Goal: Navigation & Orientation: Understand site structure

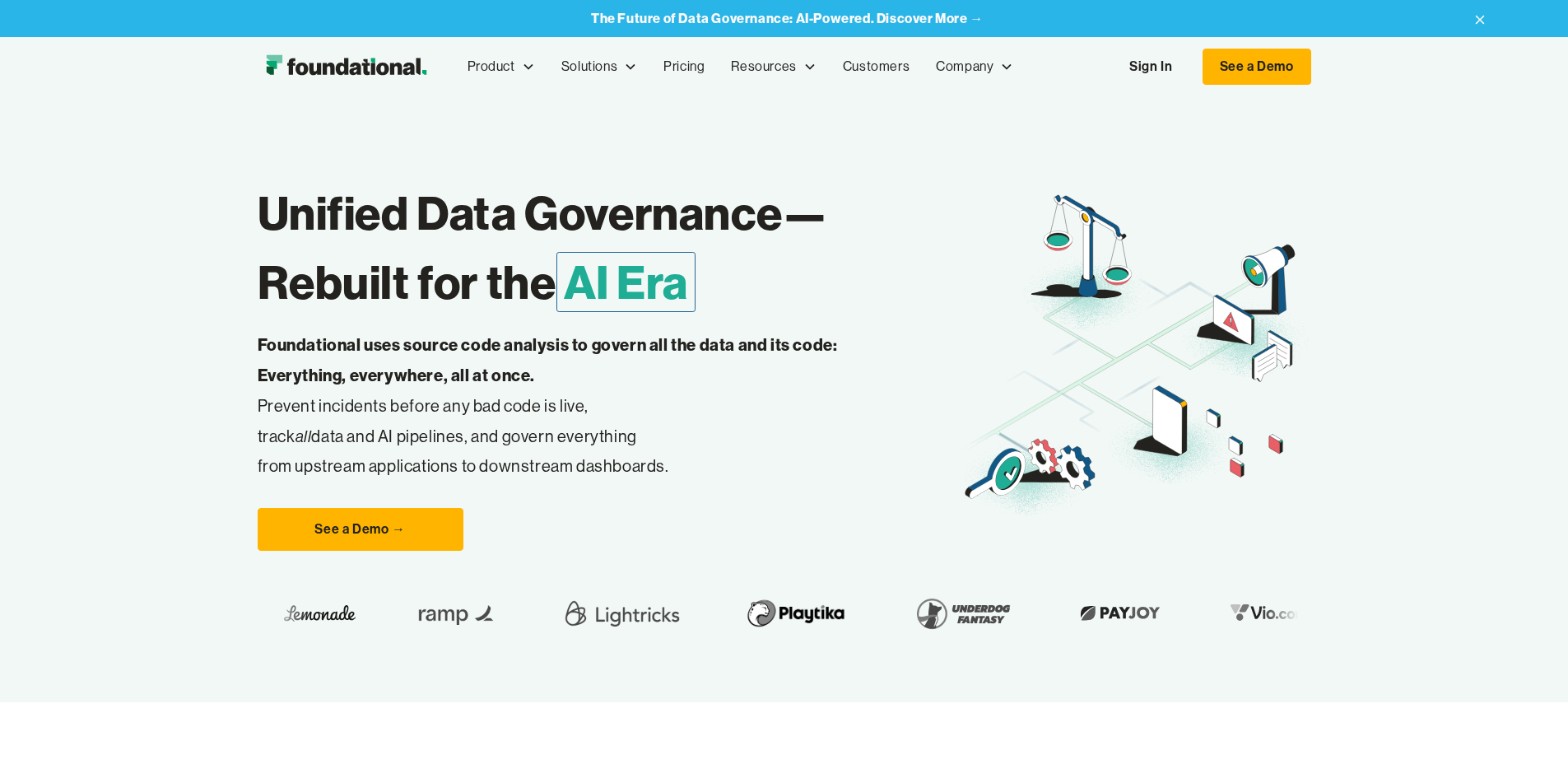
click at [1189, 62] on link "Sign In" at bounding box center [1150, 67] width 75 height 35
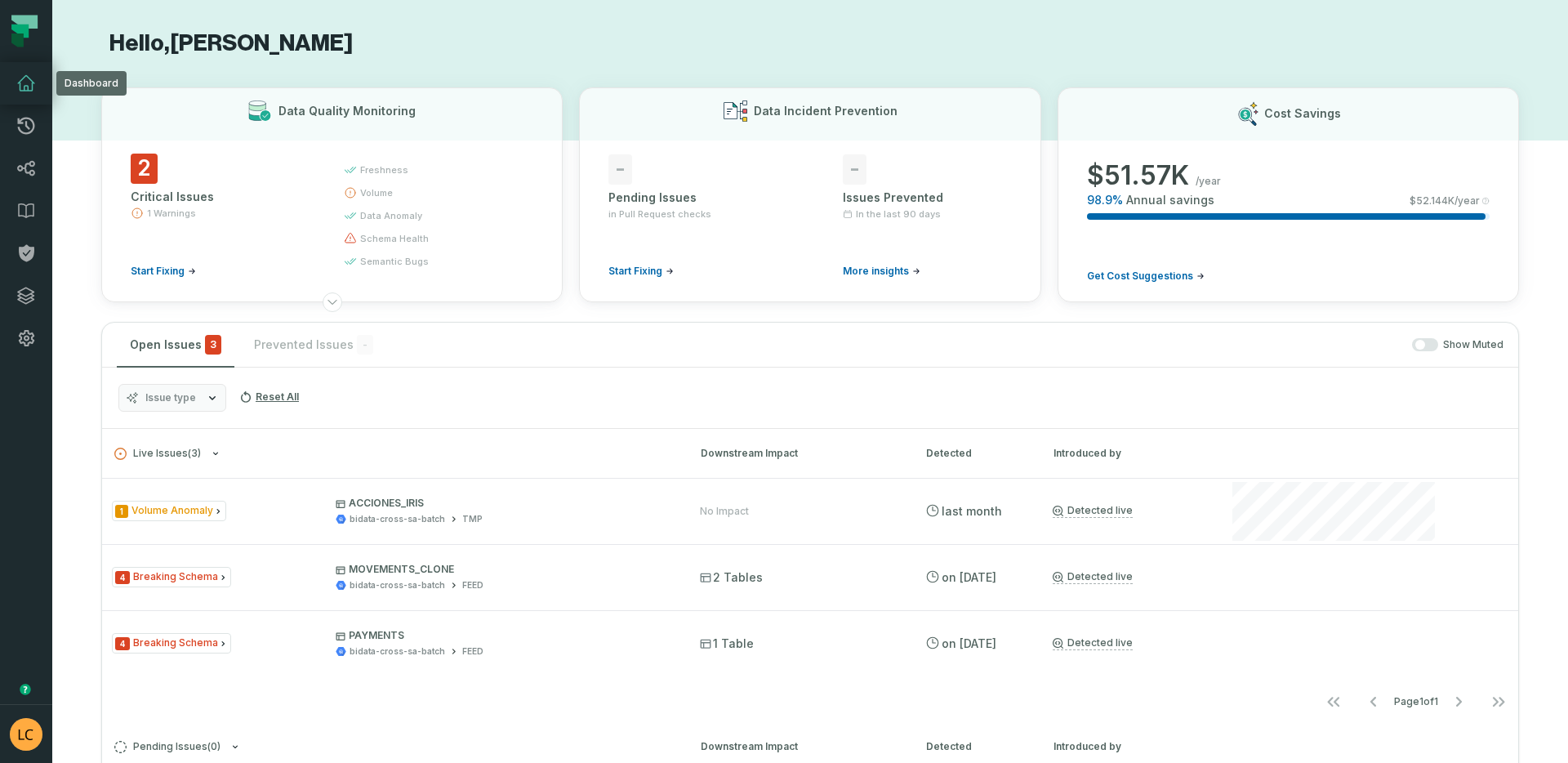
click at [28, 89] on icon at bounding box center [26, 83] width 20 height 20
click at [32, 295] on icon at bounding box center [26, 296] width 16 height 16
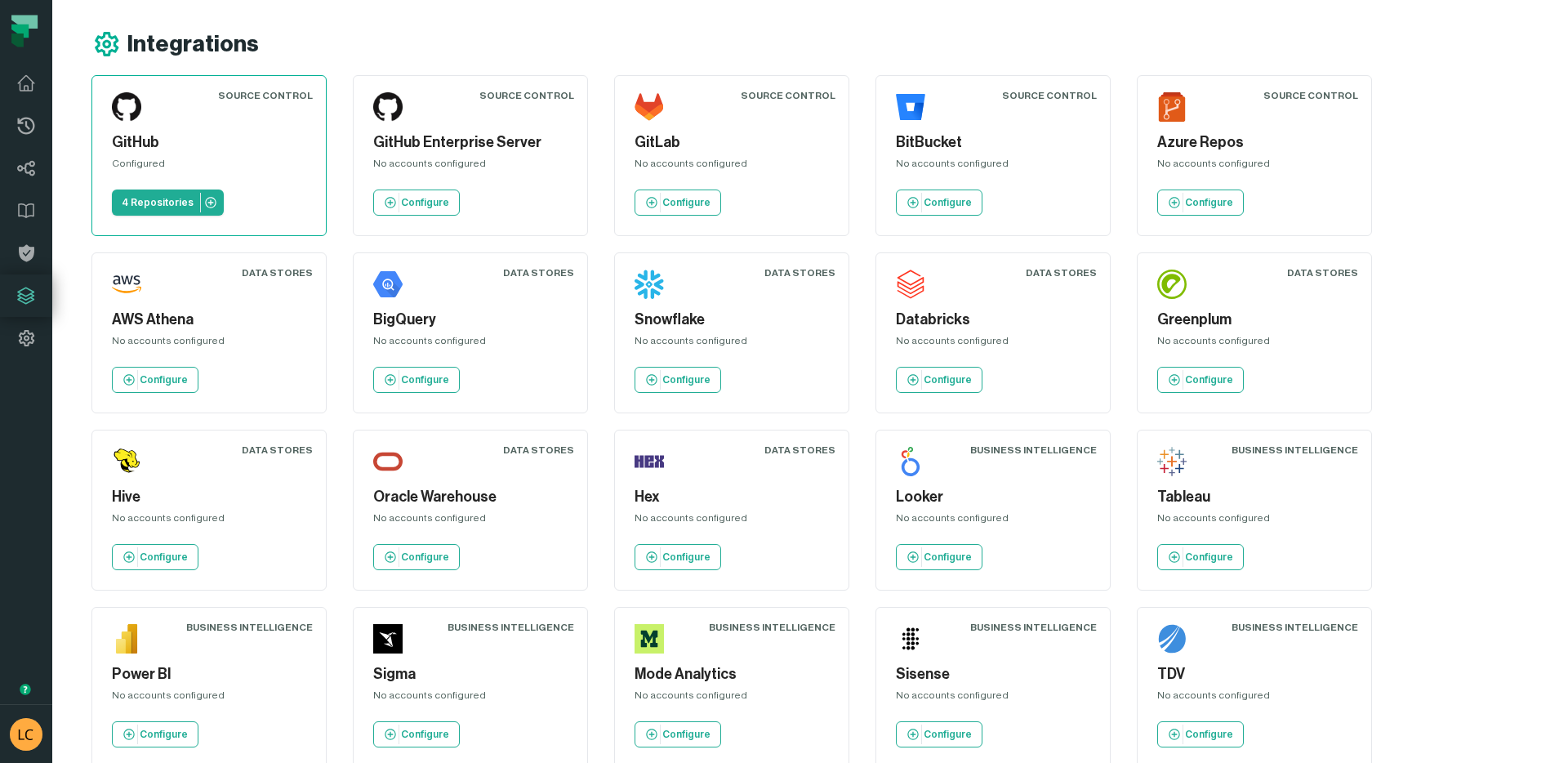
click at [159, 141] on h5 "GitHub" at bounding box center [209, 143] width 194 height 22
click at [26, 162] on icon at bounding box center [26, 168] width 20 height 20
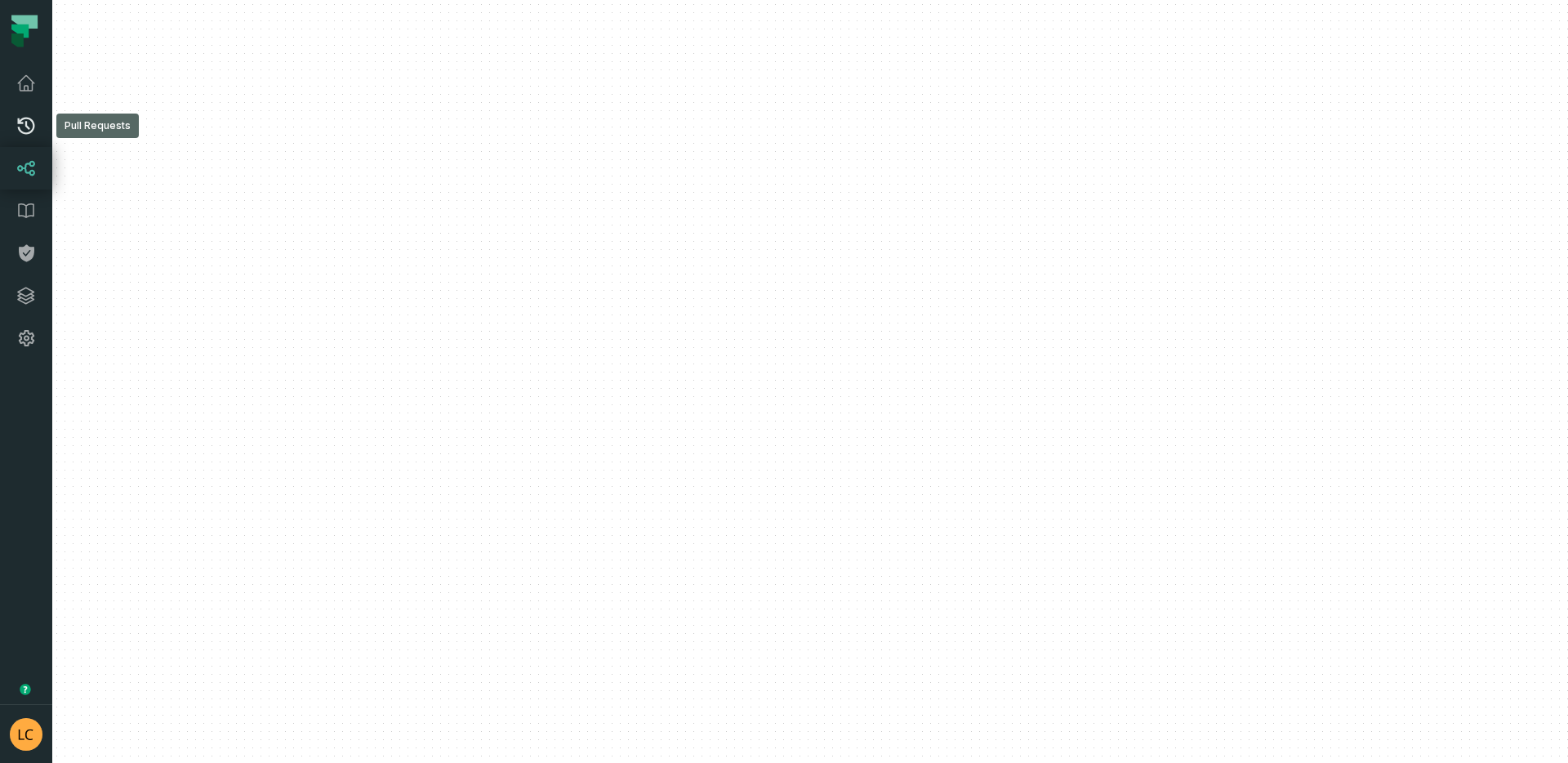
click at [30, 127] on icon at bounding box center [26, 125] width 20 height 20
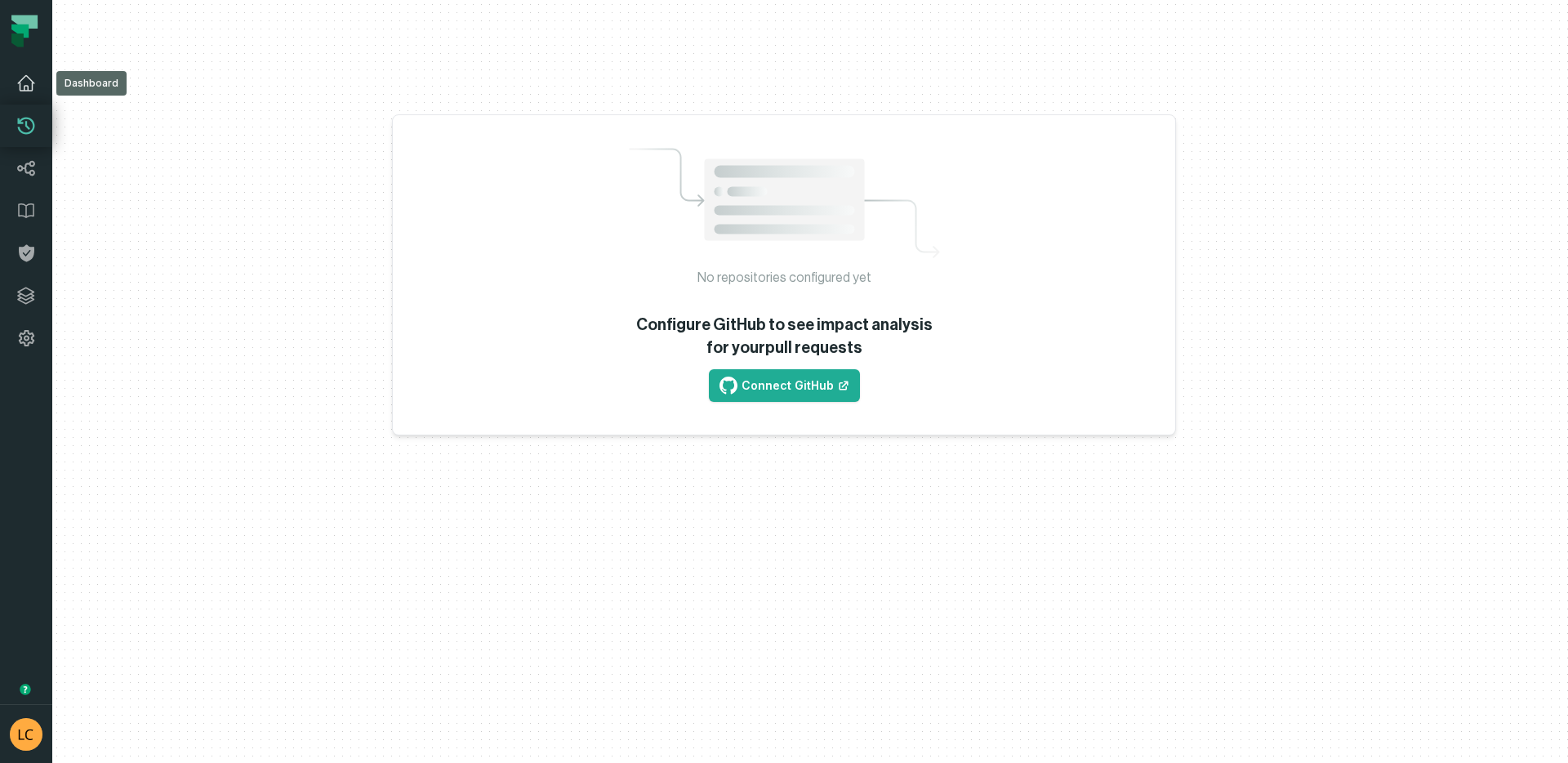
click at [19, 94] on link "Dashboard" at bounding box center [26, 82] width 52 height 42
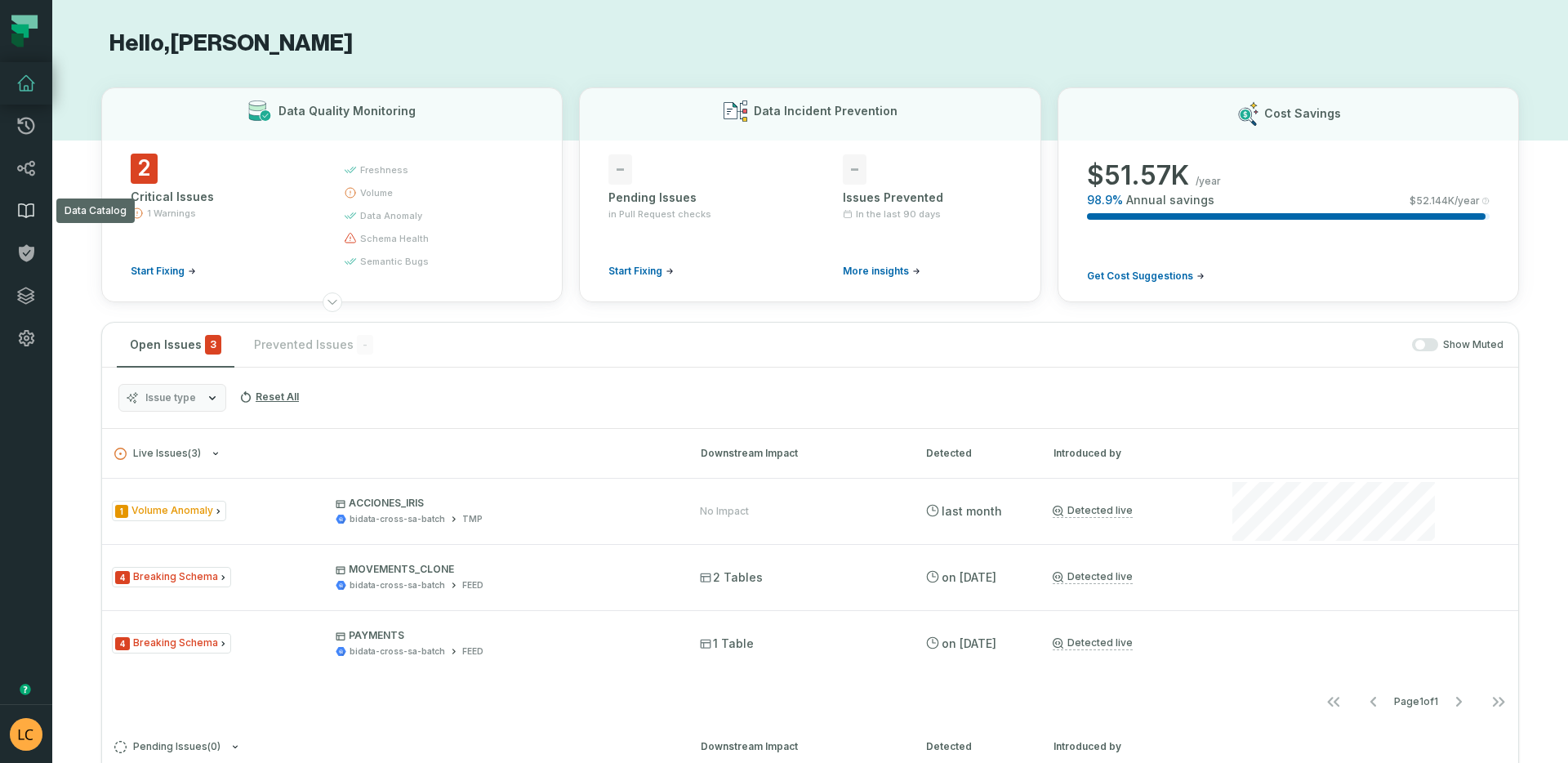
click at [6, 199] on link "Data Catalog" at bounding box center [26, 210] width 52 height 42
